Goal: Communication & Community: Answer question/provide support

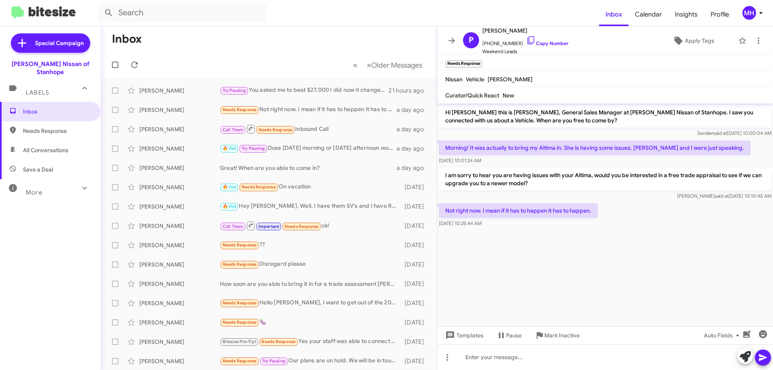
click at [54, 146] on span "All Conversations" at bounding box center [46, 150] width 46 height 8
type input "in:all-conversations"
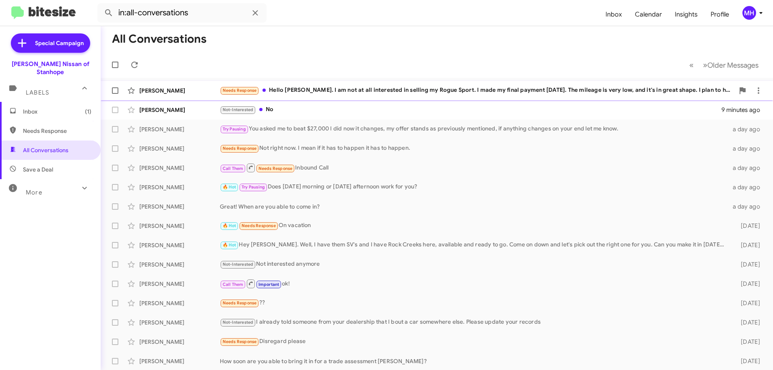
click at [327, 88] on div "Needs Response Hello [PERSON_NAME]. I am not at all interested in selling my Ro…" at bounding box center [477, 90] width 515 height 9
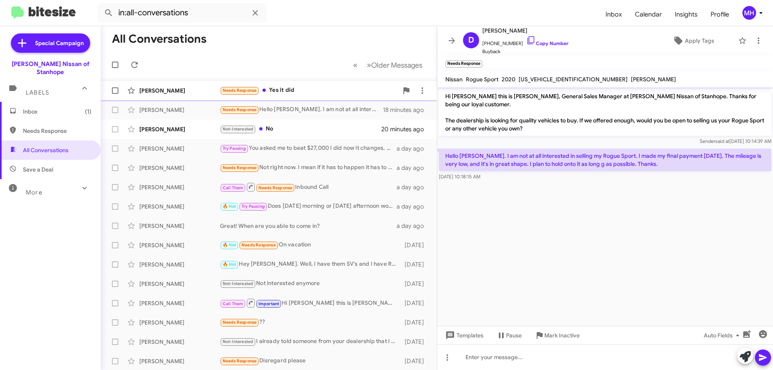
click at [301, 91] on div "Needs Response Yes it did" at bounding box center [309, 90] width 178 height 9
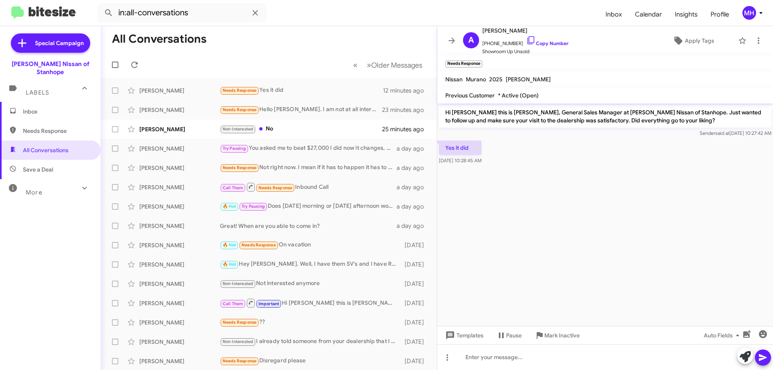
click at [45, 108] on span "Inbox" at bounding box center [57, 112] width 68 height 8
